Goal: Information Seeking & Learning: Learn about a topic

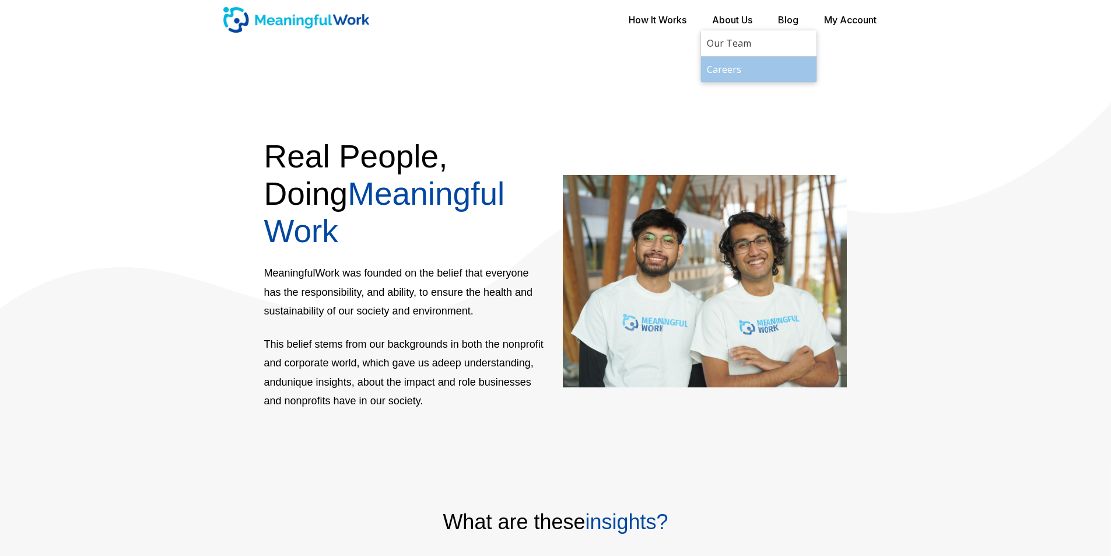
click at [722, 68] on link "Careers" at bounding box center [758, 70] width 115 height 26
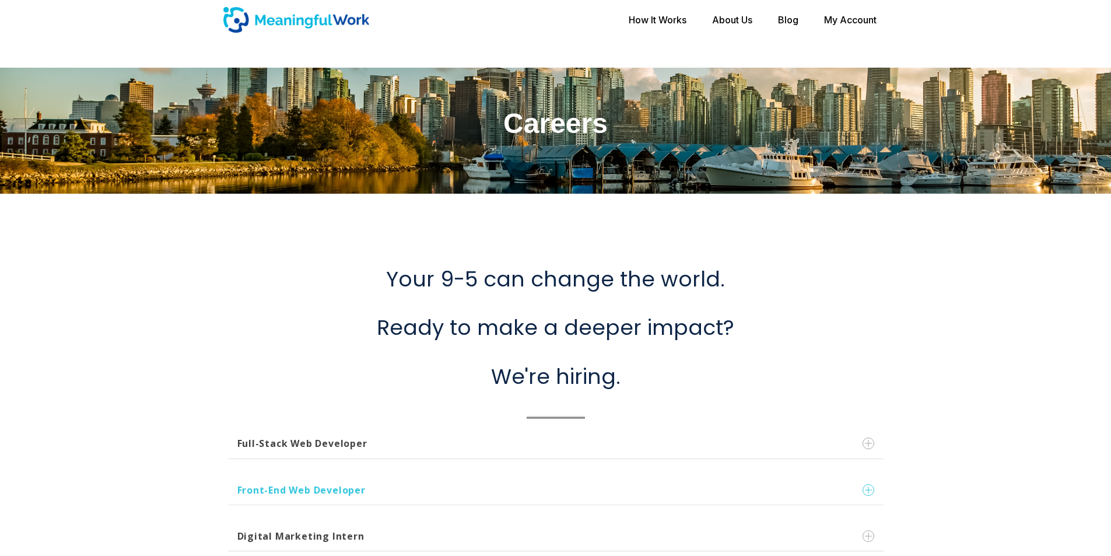
scroll to position [292, 0]
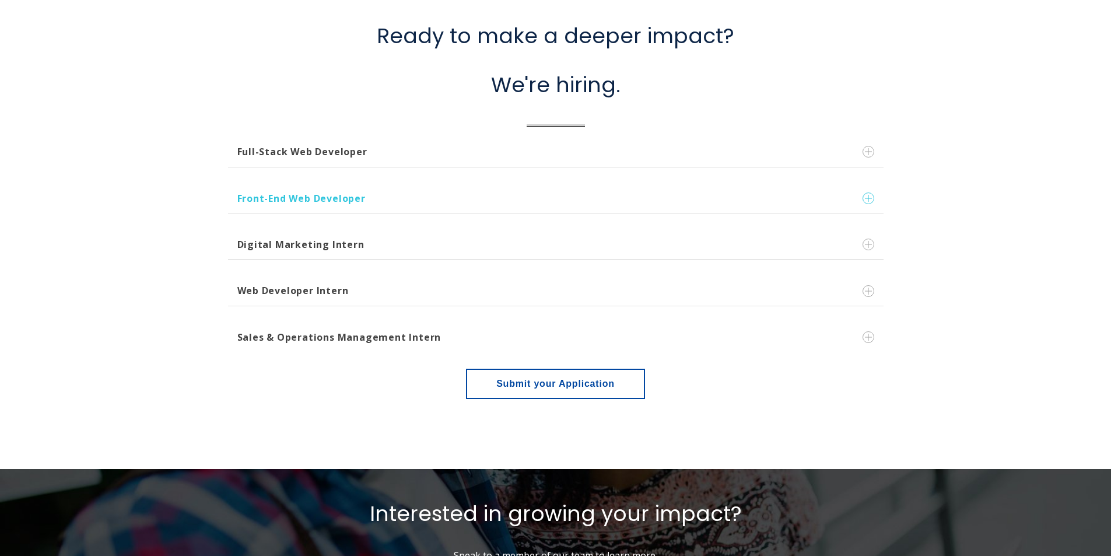
click at [324, 202] on button "Front-End Web Developer" at bounding box center [555, 199] width 655 height 30
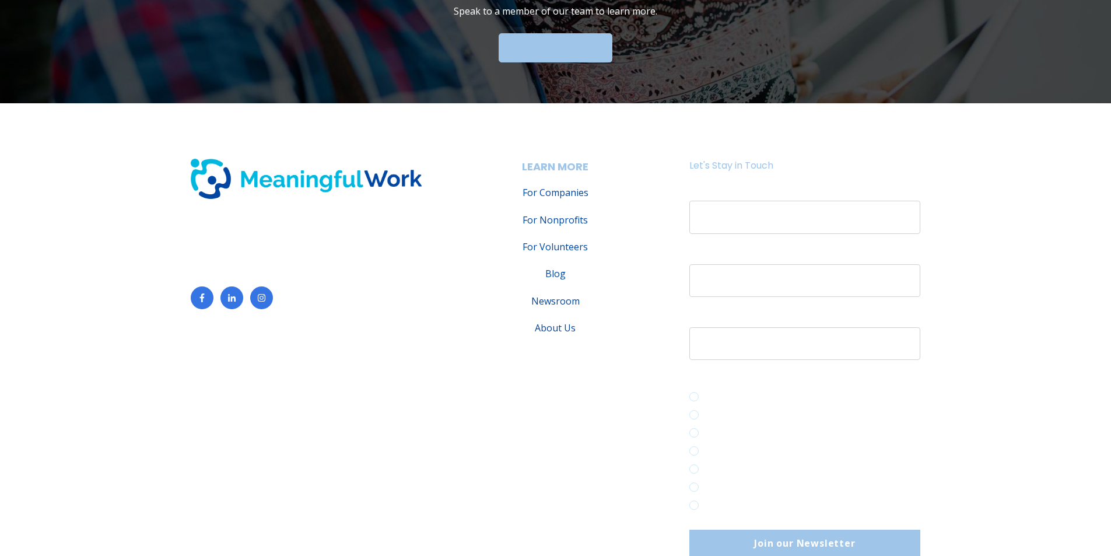
scroll to position [1574, 0]
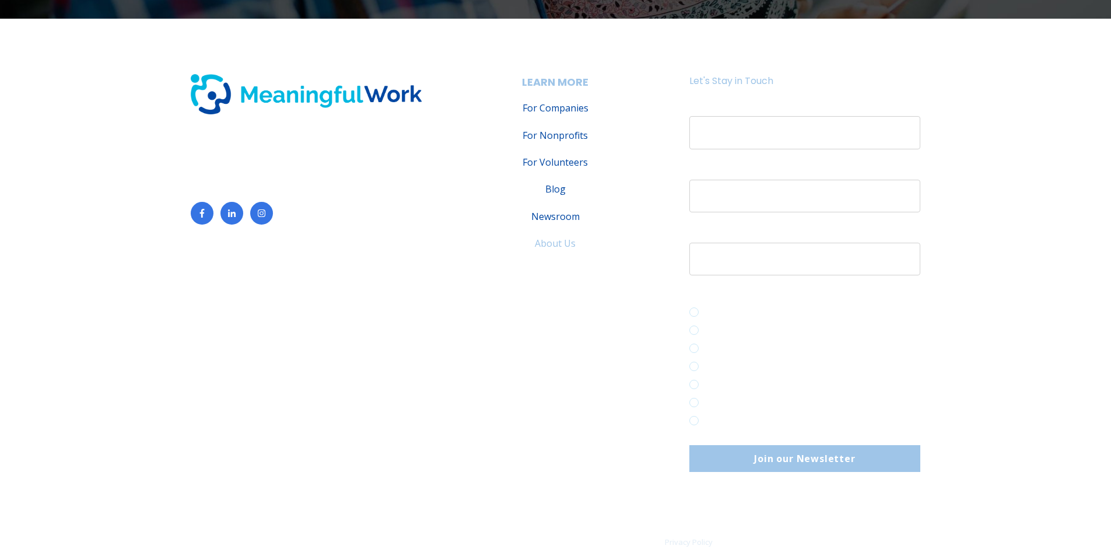
click at [565, 241] on link "About Us" at bounding box center [555, 243] width 230 height 14
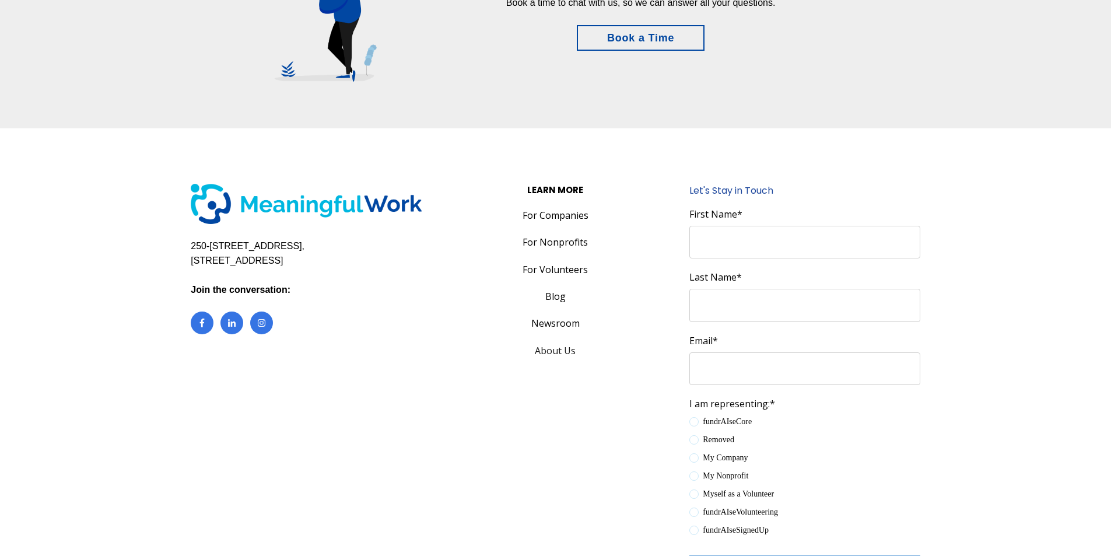
scroll to position [3424, 0]
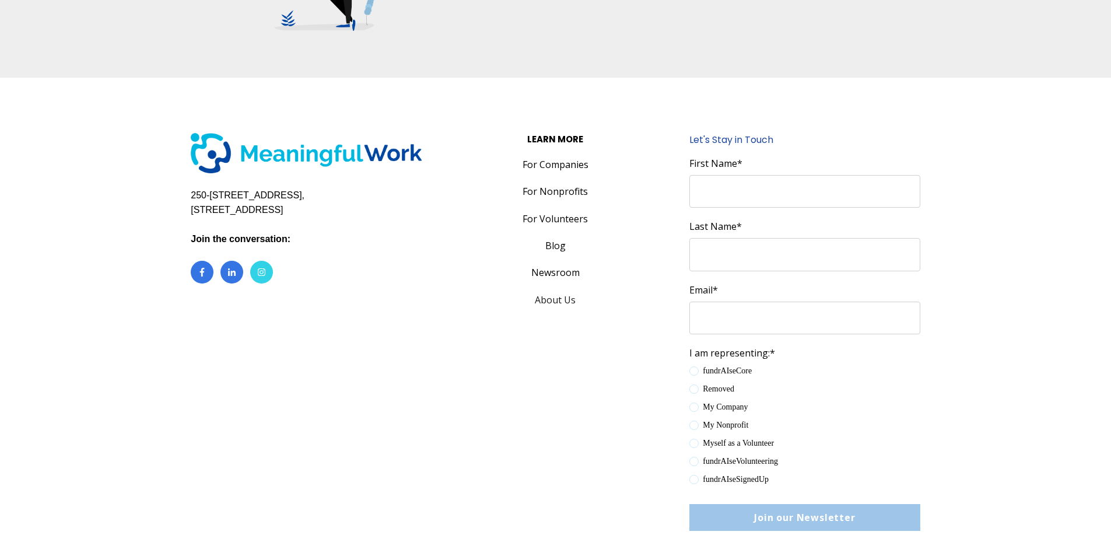
click at [259, 268] on icon "Follow us on Instagram" at bounding box center [261, 272] width 9 height 9
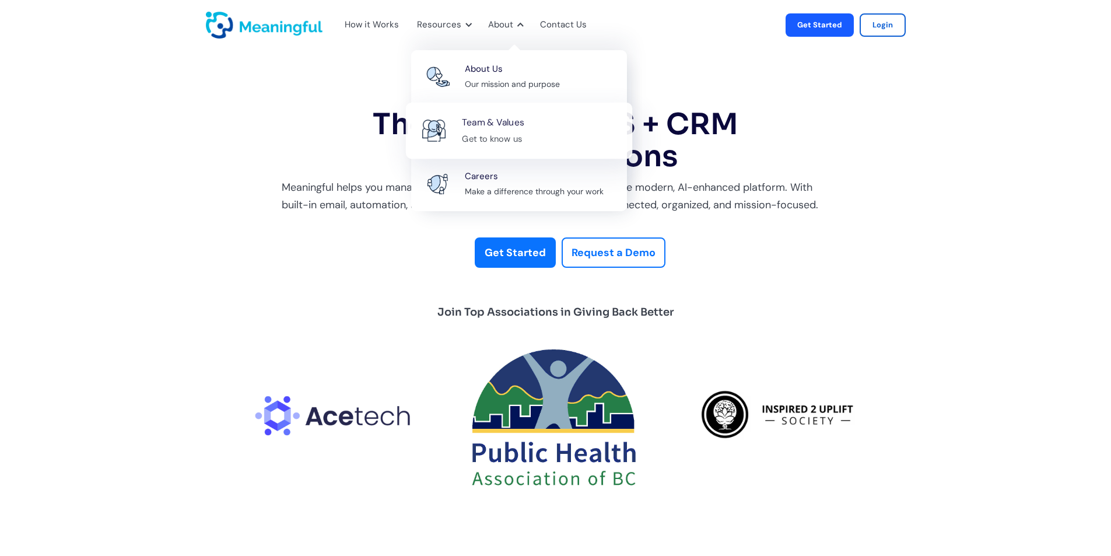
click at [501, 134] on div "Get to know us" at bounding box center [492, 138] width 60 height 15
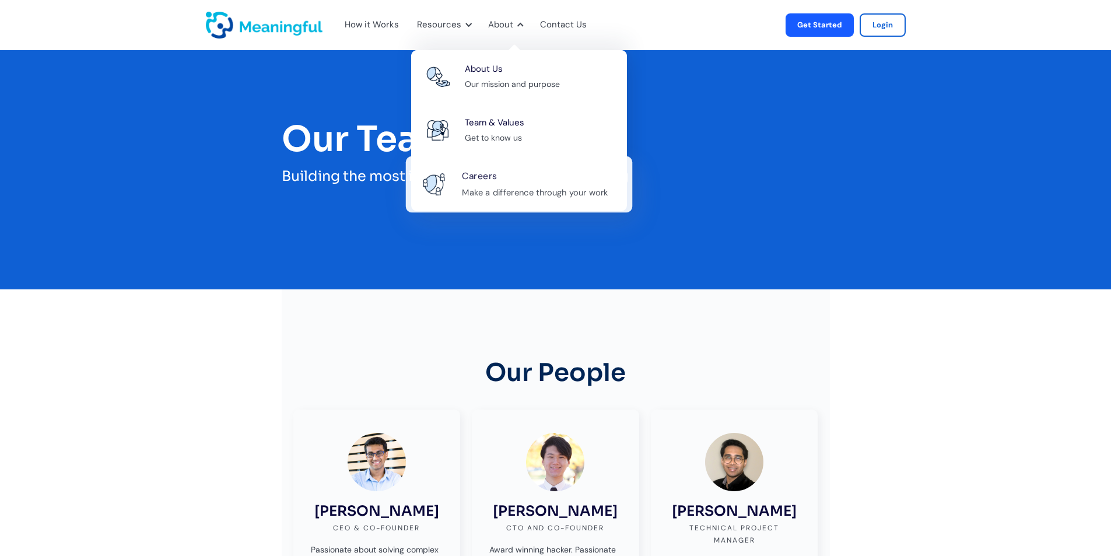
click at [517, 184] on div "Careers Make a difference through your work" at bounding box center [541, 184] width 158 height 31
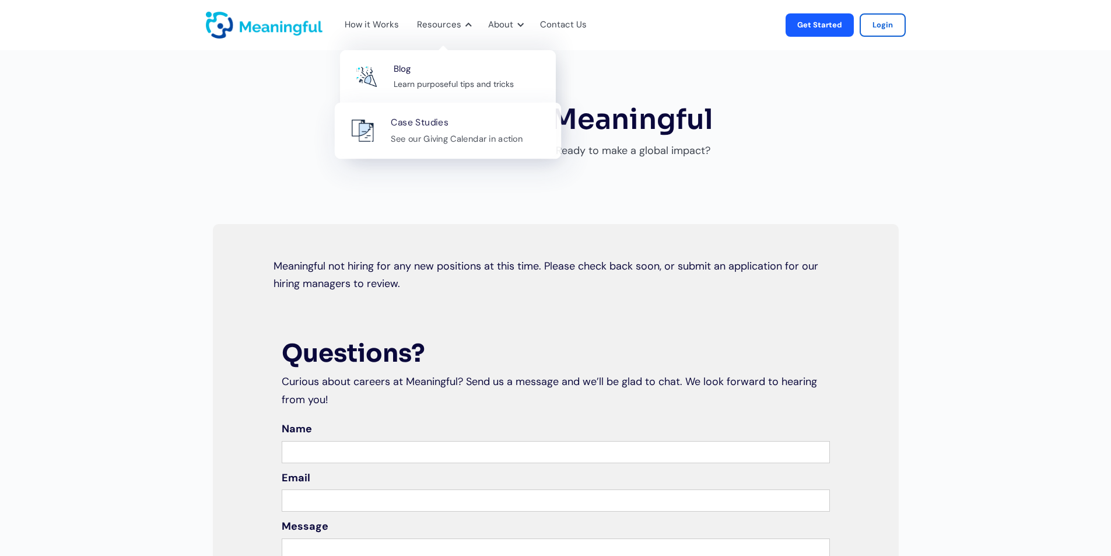
click at [457, 134] on div "See our Giving Calendar in action" at bounding box center [457, 138] width 132 height 15
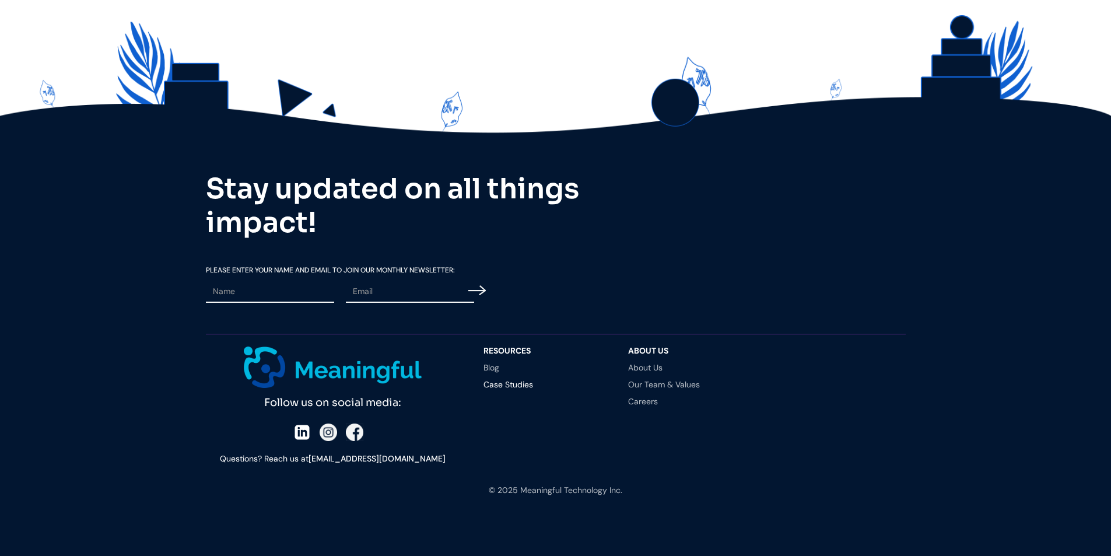
scroll to position [892, 0]
click at [646, 385] on link "Our Team & Values" at bounding box center [688, 384] width 121 height 8
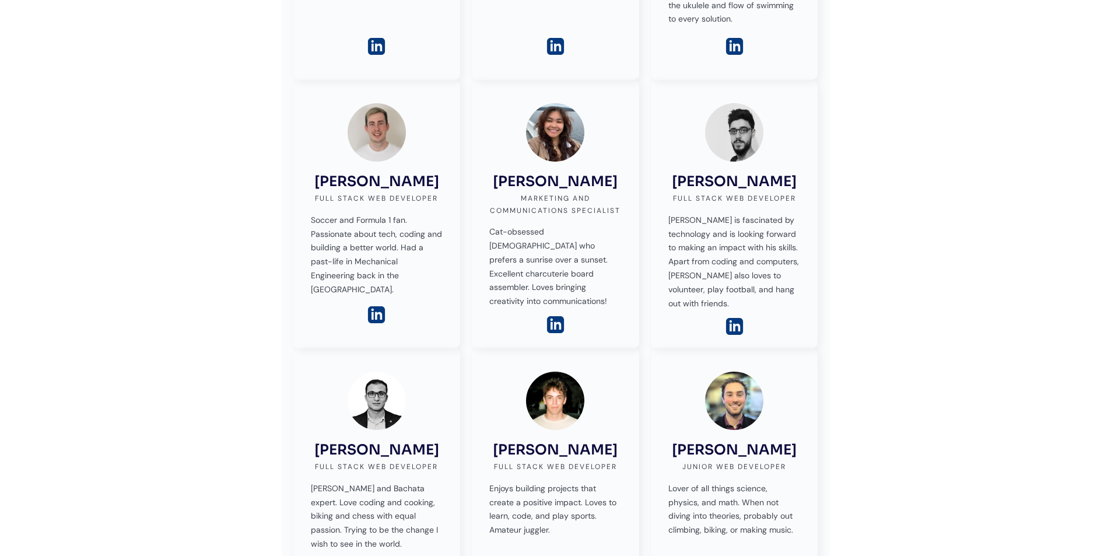
scroll to position [583, 0]
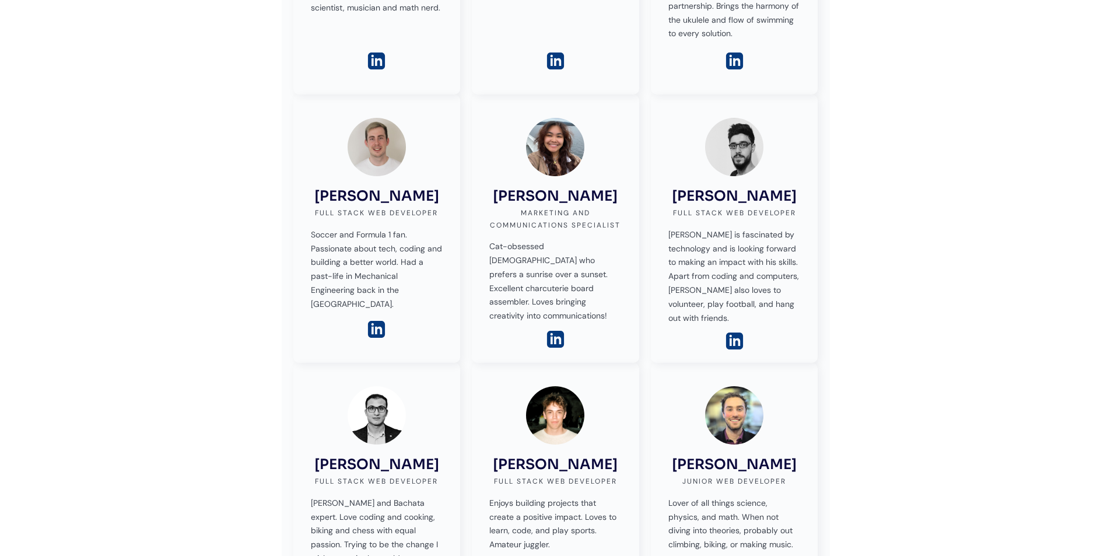
click at [557, 329] on img at bounding box center [555, 339] width 20 height 20
click at [555, 329] on img at bounding box center [555, 339] width 20 height 20
click at [557, 162] on div "[PERSON_NAME] Marketing and Communications Specialist Cat-obsessed [DEMOGRAPHIC…" at bounding box center [555, 220] width 132 height 205
click at [560, 188] on h3 "[PERSON_NAME]" at bounding box center [555, 196] width 125 height 17
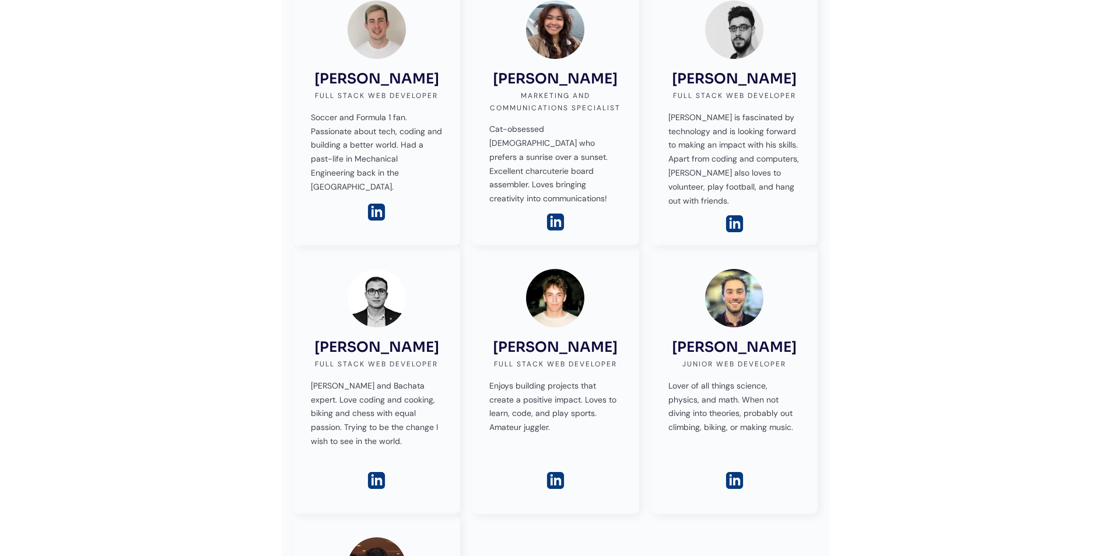
scroll to position [641, 0]
